Goal: Task Accomplishment & Management: Complete application form

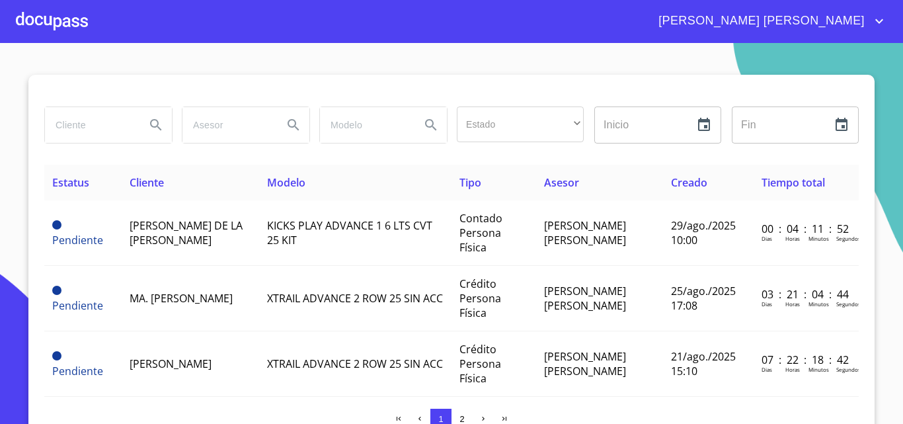
scroll to position [1469, 0]
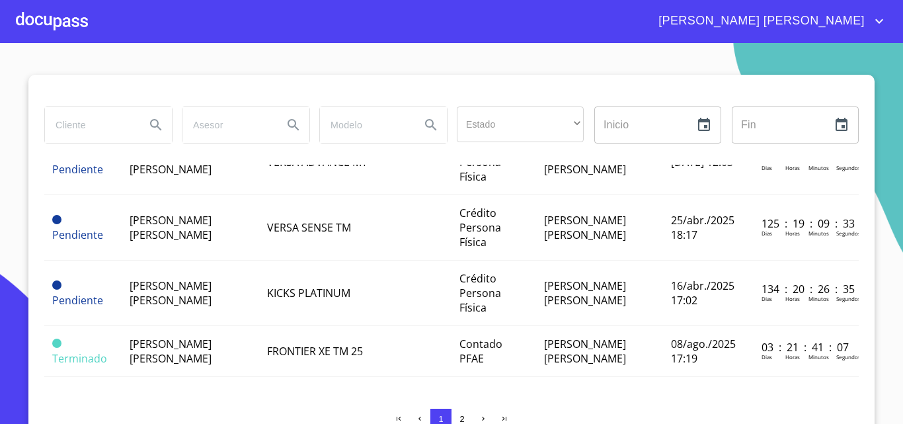
click at [64, 24] on div at bounding box center [52, 21] width 72 height 42
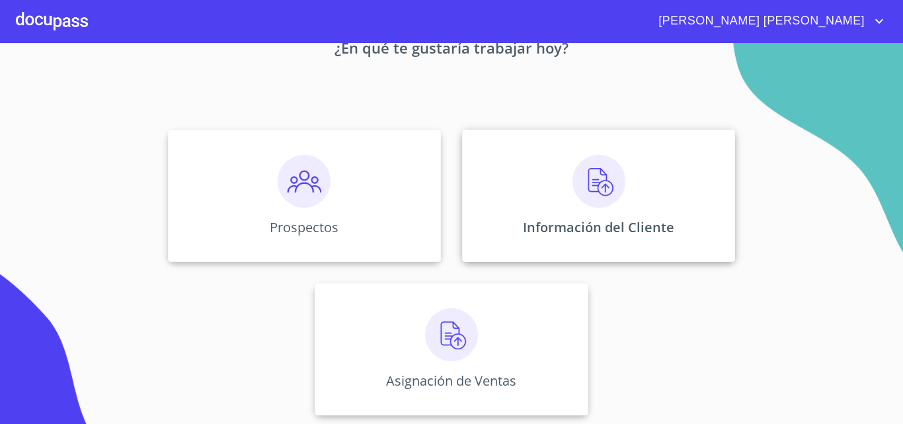
scroll to position [87, 0]
click at [590, 196] on img at bounding box center [598, 179] width 53 height 53
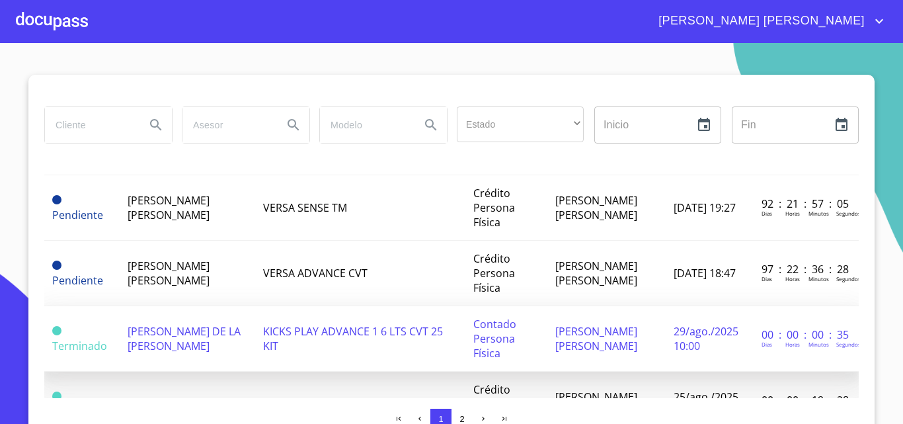
scroll to position [331, 0]
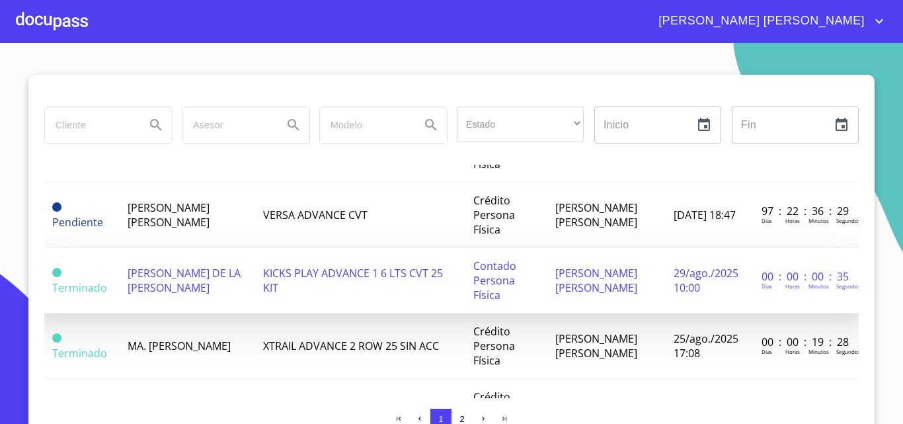
click at [204, 295] on span "[PERSON_NAME] DE LA [PERSON_NAME]" at bounding box center [184, 280] width 113 height 29
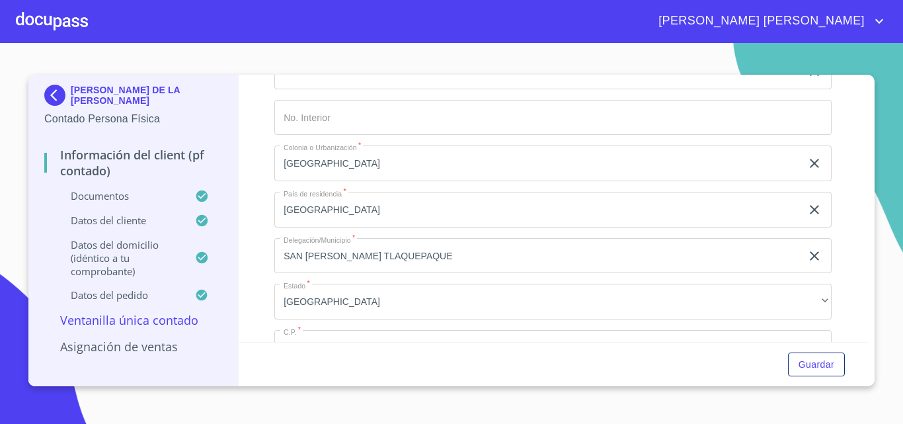
scroll to position [2115, 0]
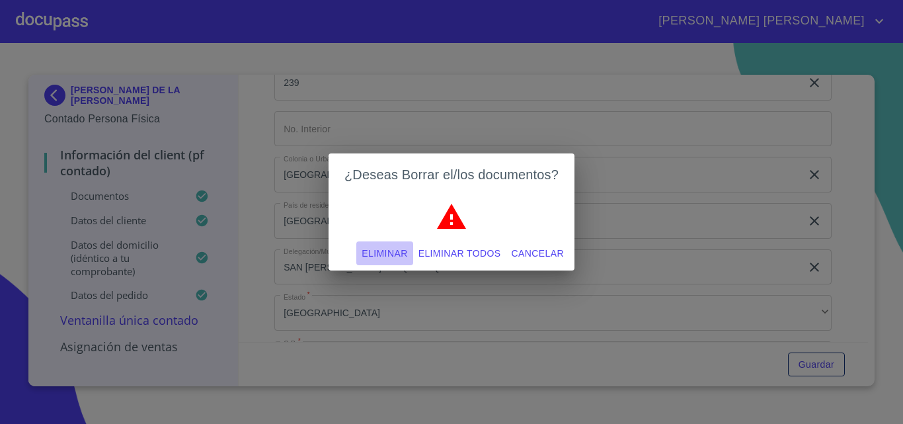
click at [393, 257] on span "Eliminar" at bounding box center [385, 253] width 46 height 17
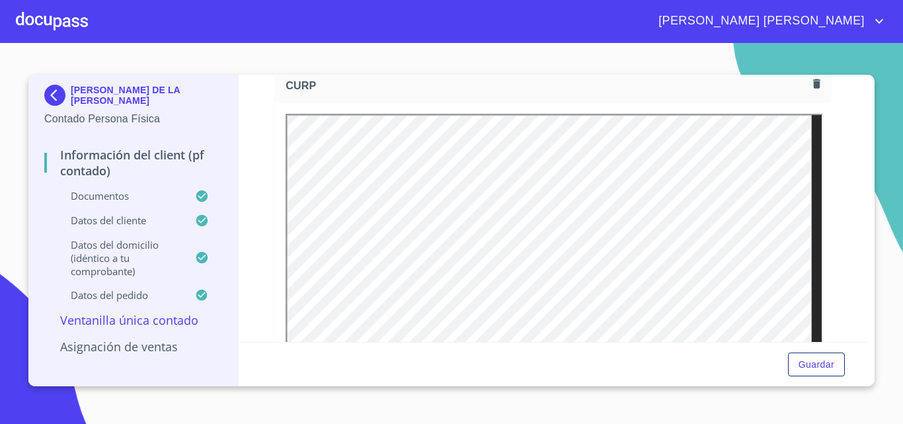
scroll to position [564, 0]
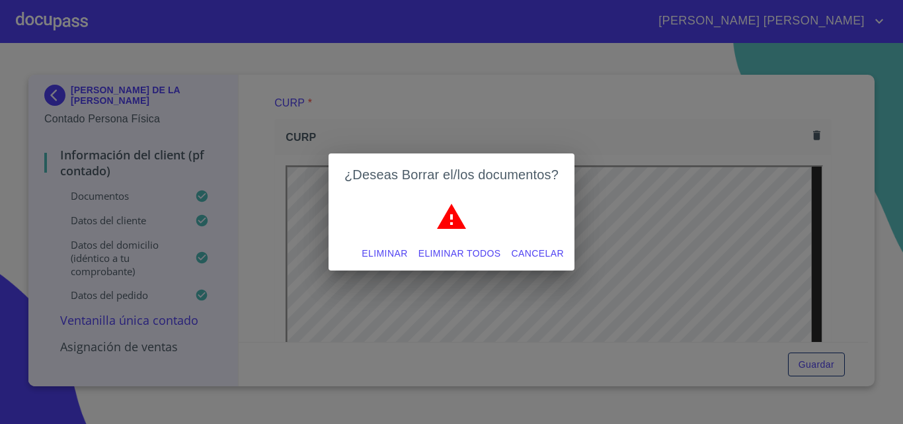
click at [393, 254] on span "Eliminar" at bounding box center [385, 253] width 46 height 17
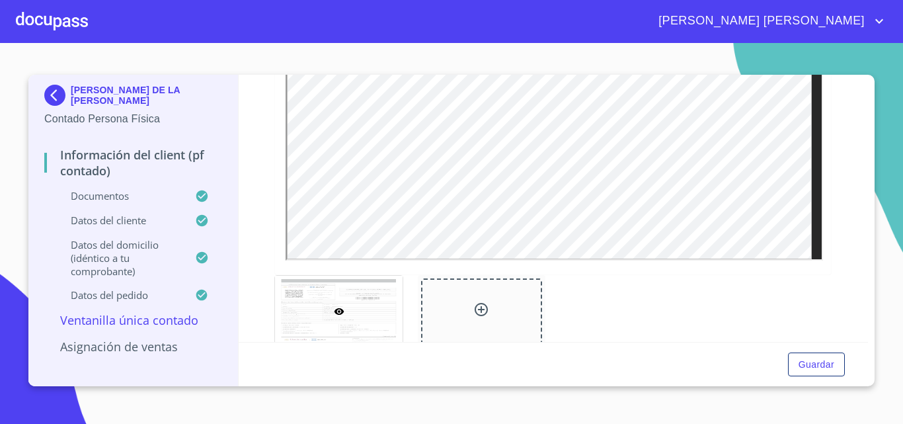
scroll to position [1987, 0]
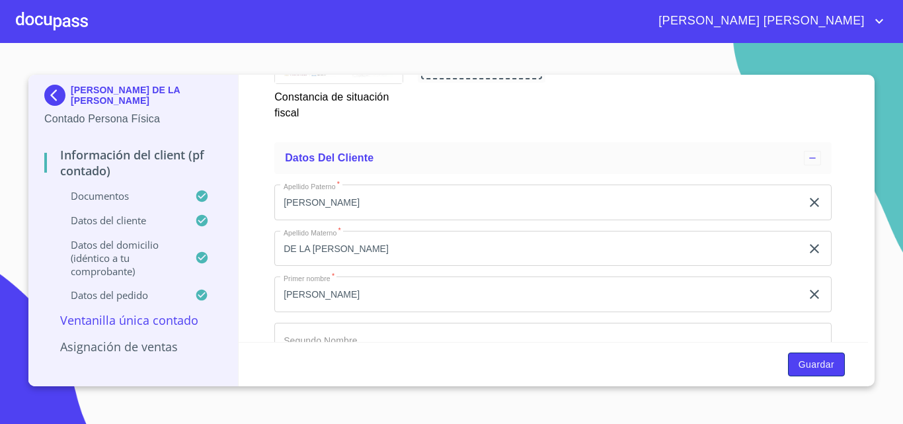
click at [817, 360] on span "Guardar" at bounding box center [817, 364] width 36 height 17
